Goal: Check status: Check status

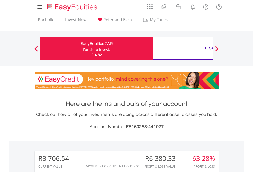
scroll to position [49, 80]
click at [83, 48] on div "Funds to invest:" at bounding box center [96, 49] width 27 height 5
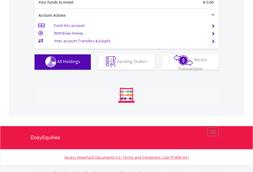
scroll to position [507, 0]
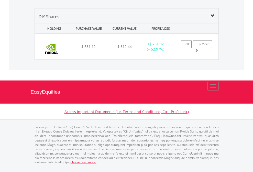
scroll to position [495, 0]
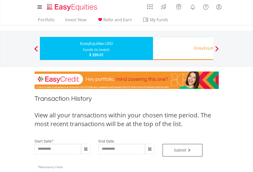
type input "**********"
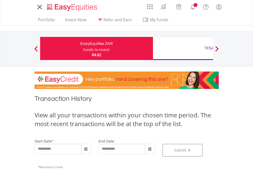
scroll to position [208, 0]
click at [183, 48] on div "TFSA" at bounding box center [209, 48] width 107 height 7
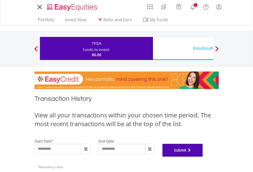
click at [203, 156] on button "Submit" at bounding box center [183, 150] width 40 height 13
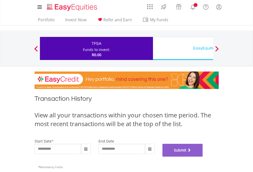
scroll to position [208, 0]
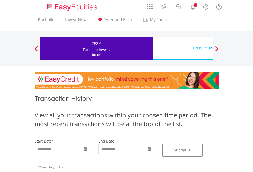
click at [183, 48] on div "EasyEquities USD" at bounding box center [209, 48] width 107 height 7
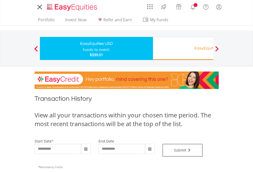
type input "**********"
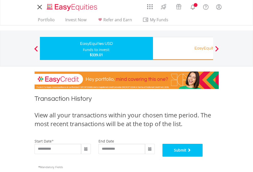
click at [203, 156] on button "Submit" at bounding box center [183, 150] width 40 height 13
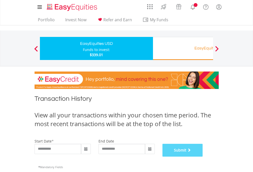
scroll to position [208, 0]
